Goal: Task Accomplishment & Management: Manage account settings

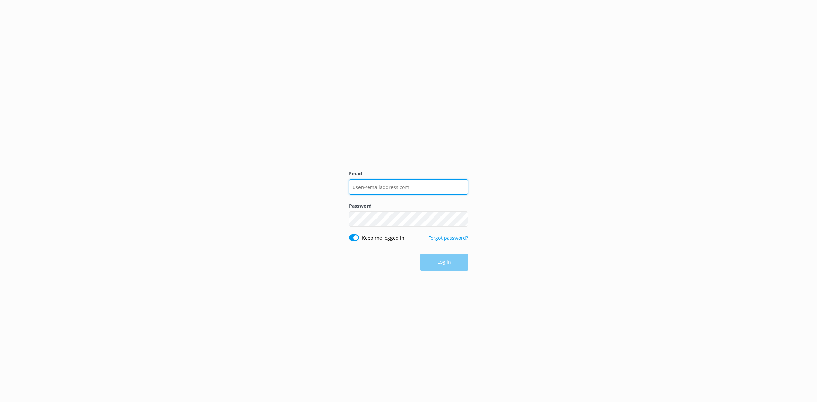
type input "[EMAIL_ADDRESS][DOMAIN_NAME]"
click at [443, 261] on div "Log in" at bounding box center [408, 262] width 119 height 17
click at [442, 262] on button "Log in" at bounding box center [445, 262] width 48 height 17
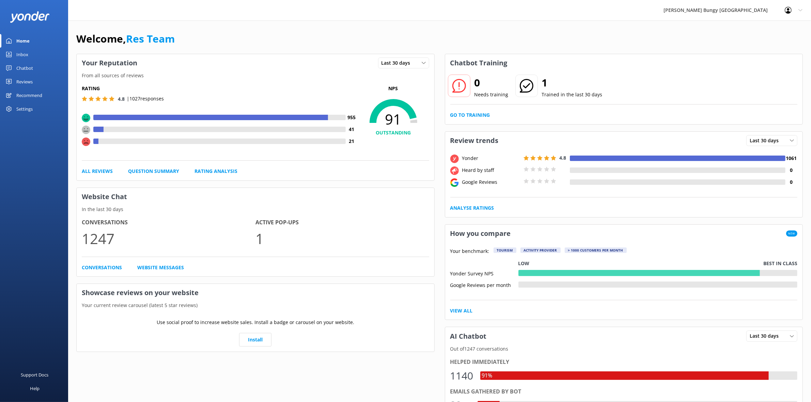
click at [30, 80] on div "Reviews" at bounding box center [24, 82] width 16 height 14
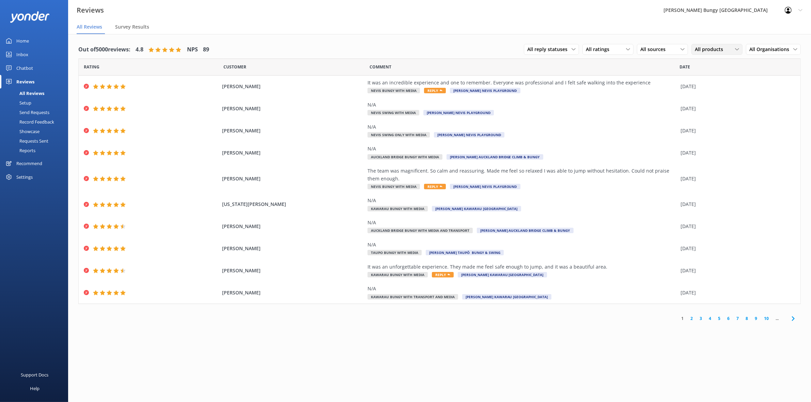
click at [730, 50] on div "All products" at bounding box center [717, 49] width 48 height 7
click at [725, 93] on link "Zipride" at bounding box center [722, 94] width 61 height 14
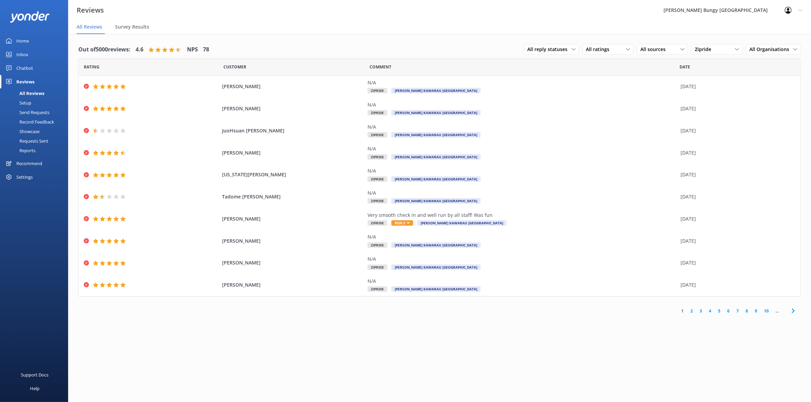
click at [690, 311] on link "2" at bounding box center [691, 311] width 9 height 6
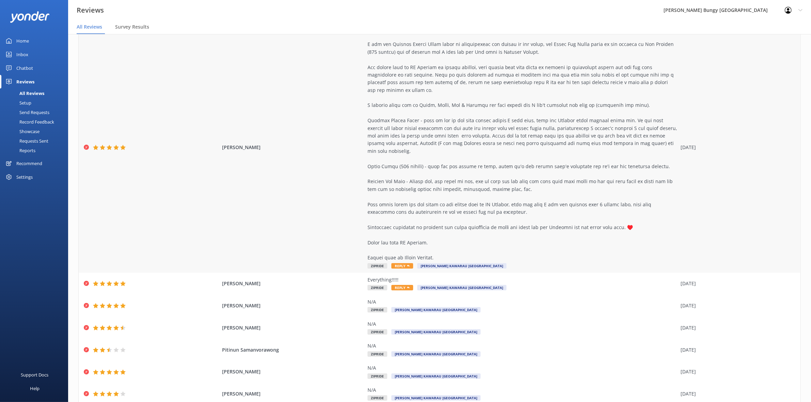
scroll to position [130, 0]
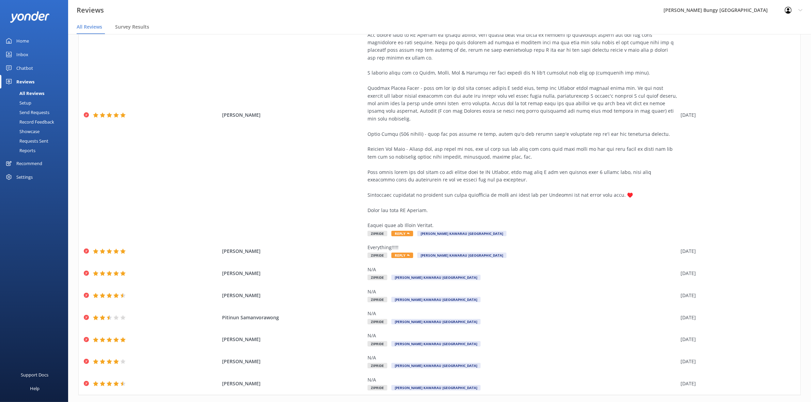
click at [696, 402] on link "3" at bounding box center [700, 409] width 9 height 6
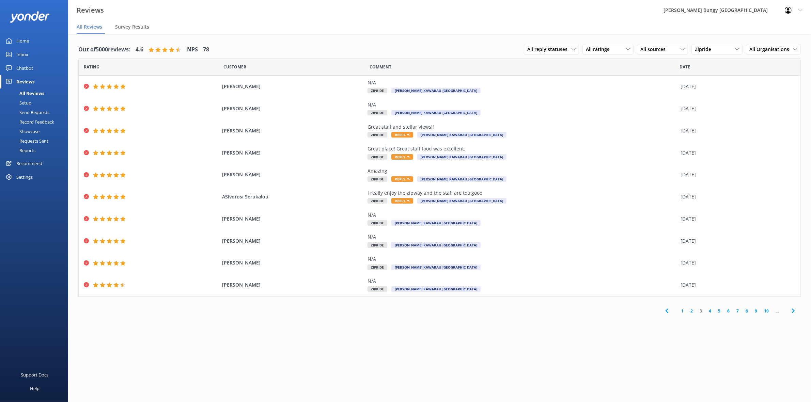
click at [711, 309] on link "4" at bounding box center [709, 311] width 9 height 6
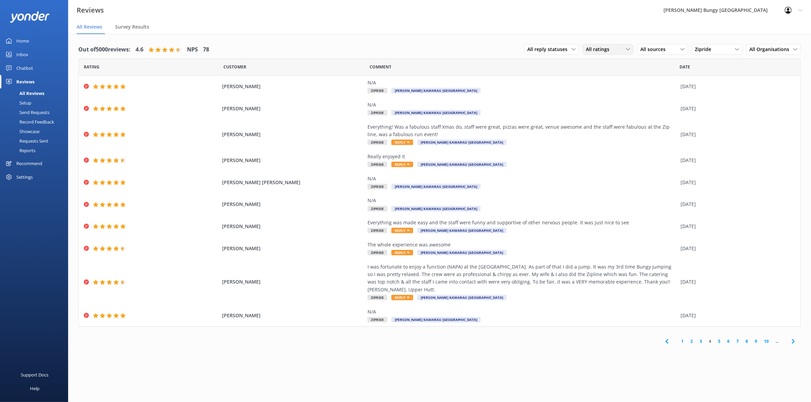
click at [609, 50] on span "All ratings" at bounding box center [600, 49] width 28 height 7
click at [618, 101] on div "Detractors" at bounding box center [607, 104] width 31 height 7
